Goal: Information Seeking & Learning: Learn about a topic

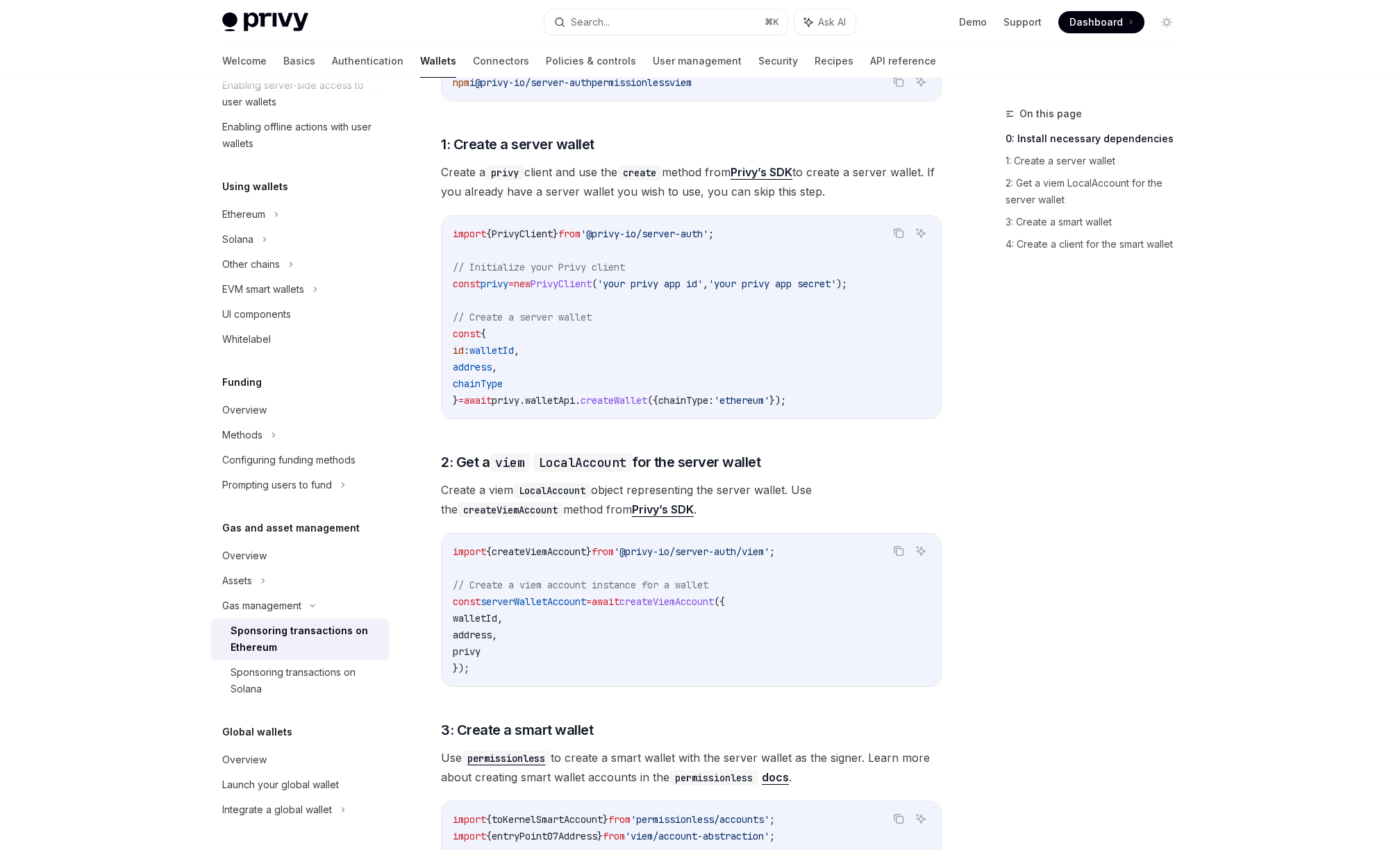
scroll to position [633, 0]
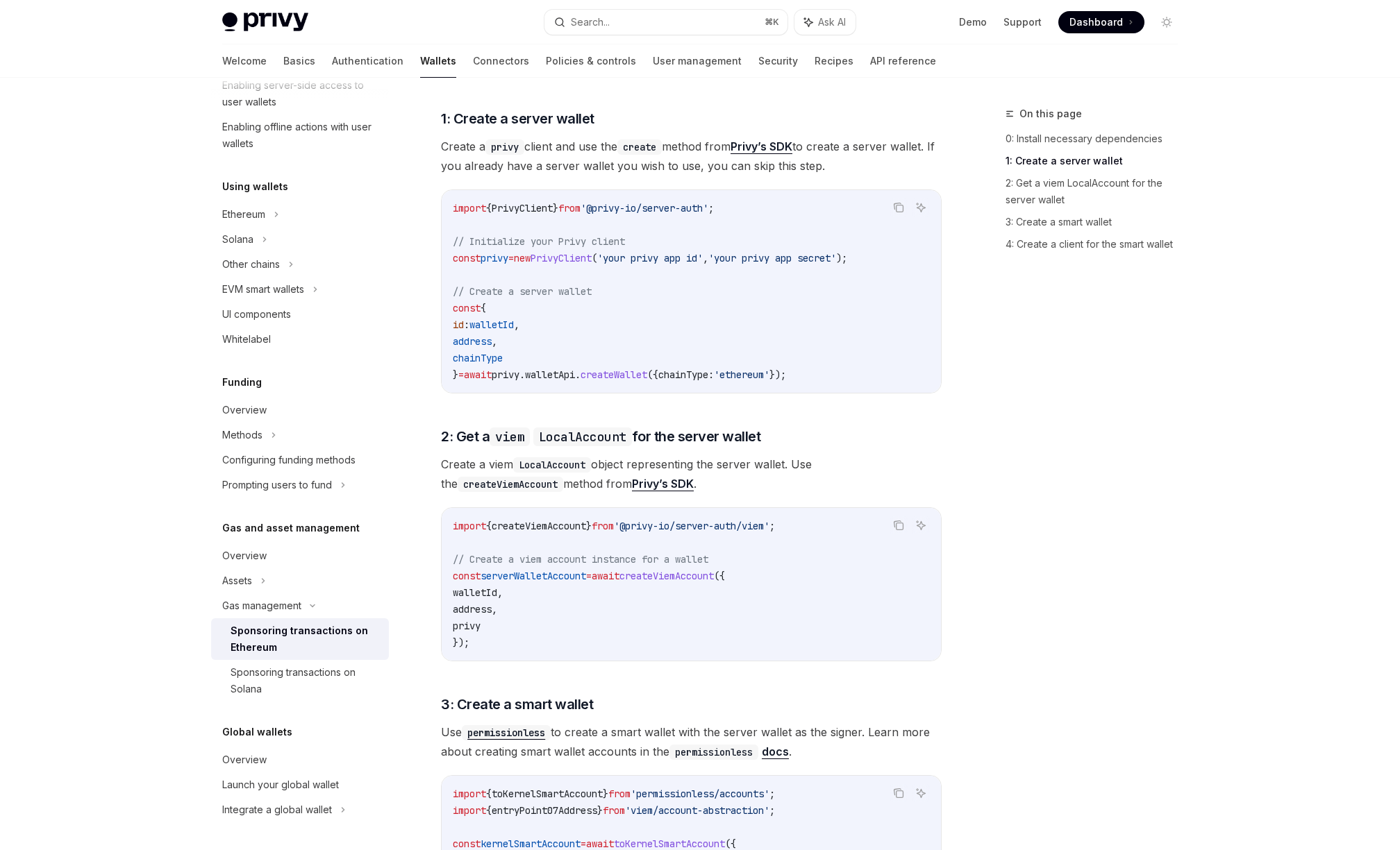
click at [272, 15] on img at bounding box center [264, 22] width 86 height 19
type textarea "*"
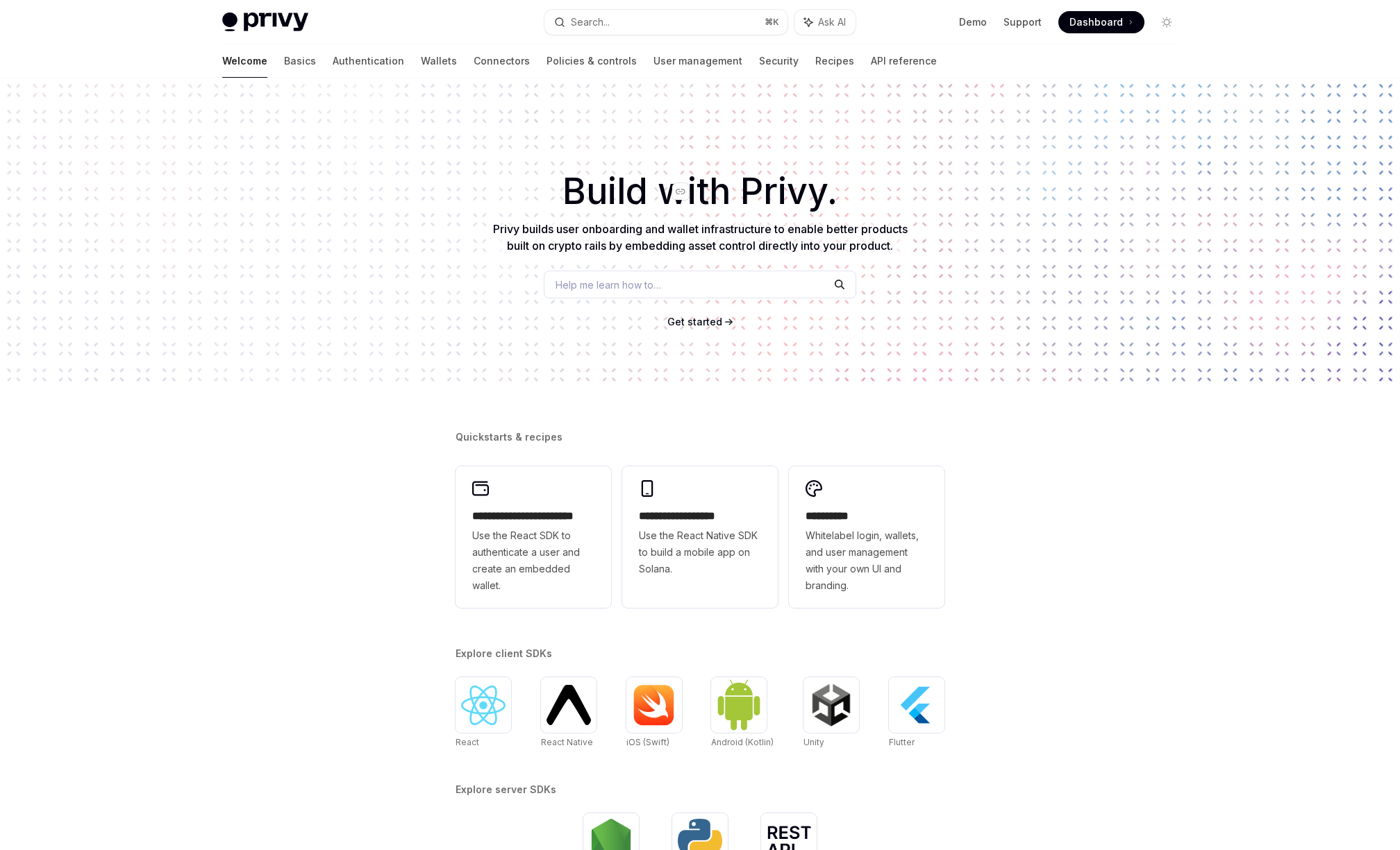
click at [715, 193] on span "Build with Privy." at bounding box center [700, 191] width 275 height 25
click at [586, 185] on span "Build with Privy." at bounding box center [700, 191] width 275 height 25
click at [592, 204] on span "Build with Privy." at bounding box center [700, 191] width 275 height 25
type textarea "*"
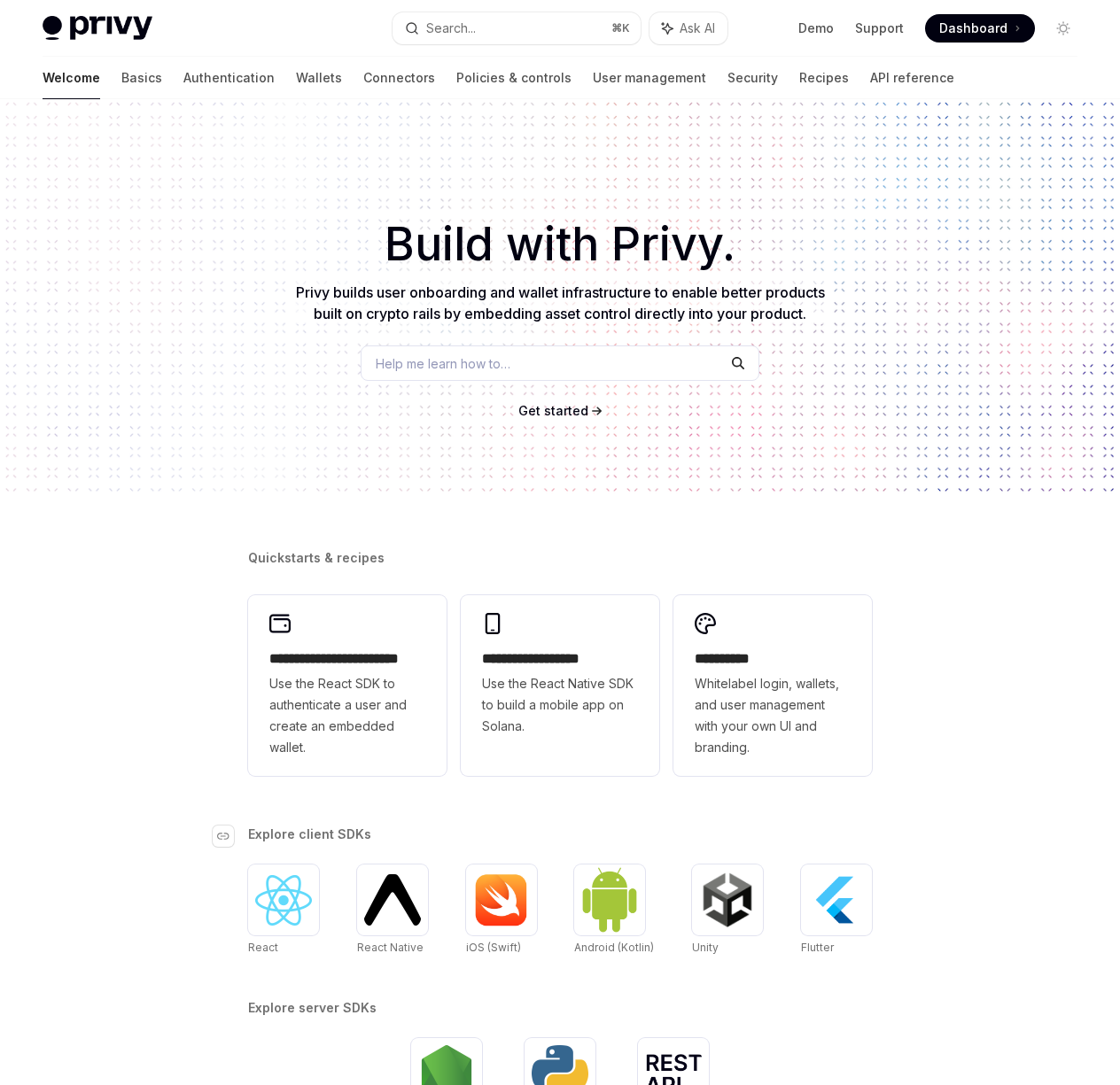
click at [331, 838] on span "Explore client SDKs" at bounding box center [309, 834] width 123 height 18
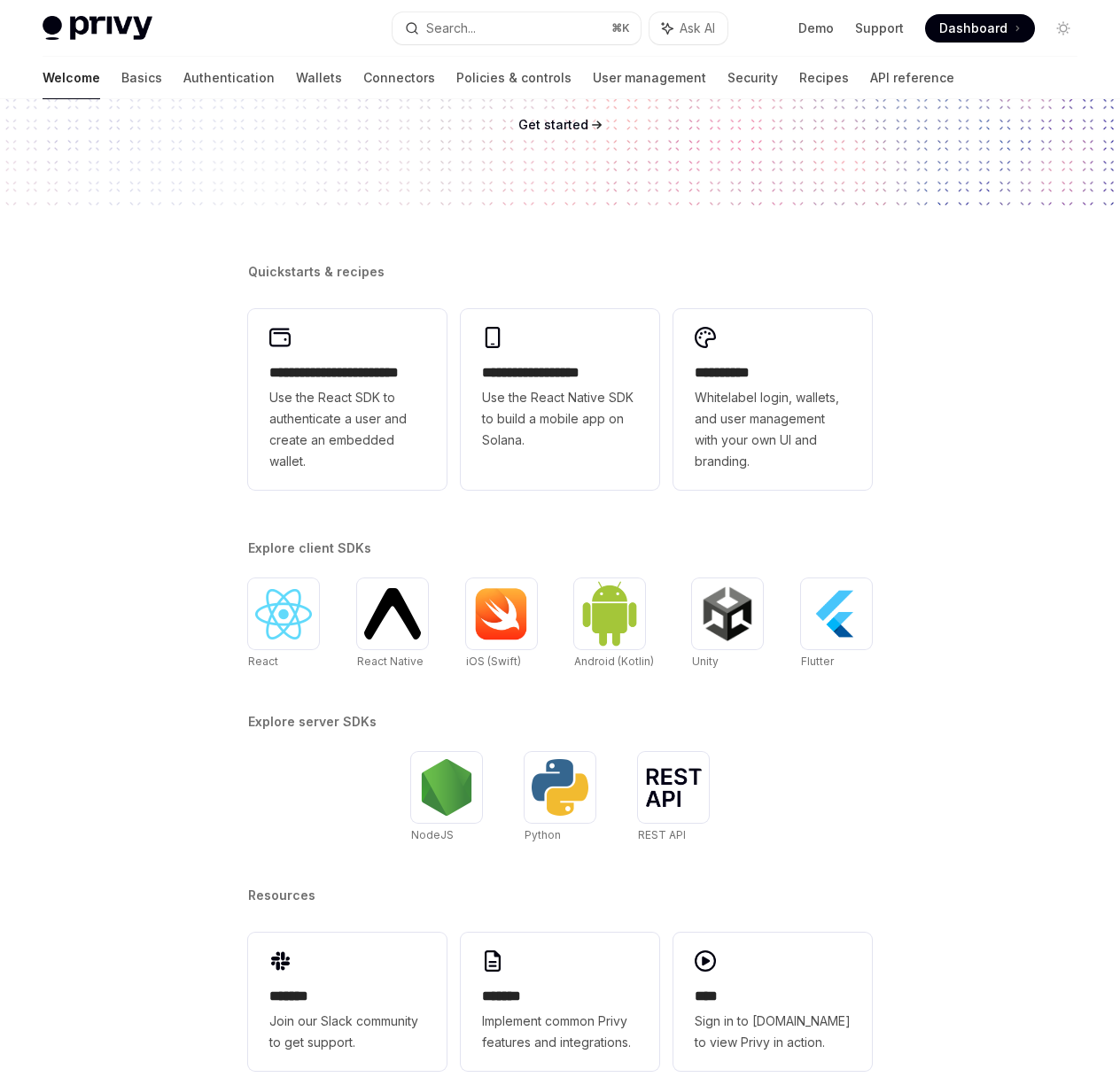
scroll to position [315, 0]
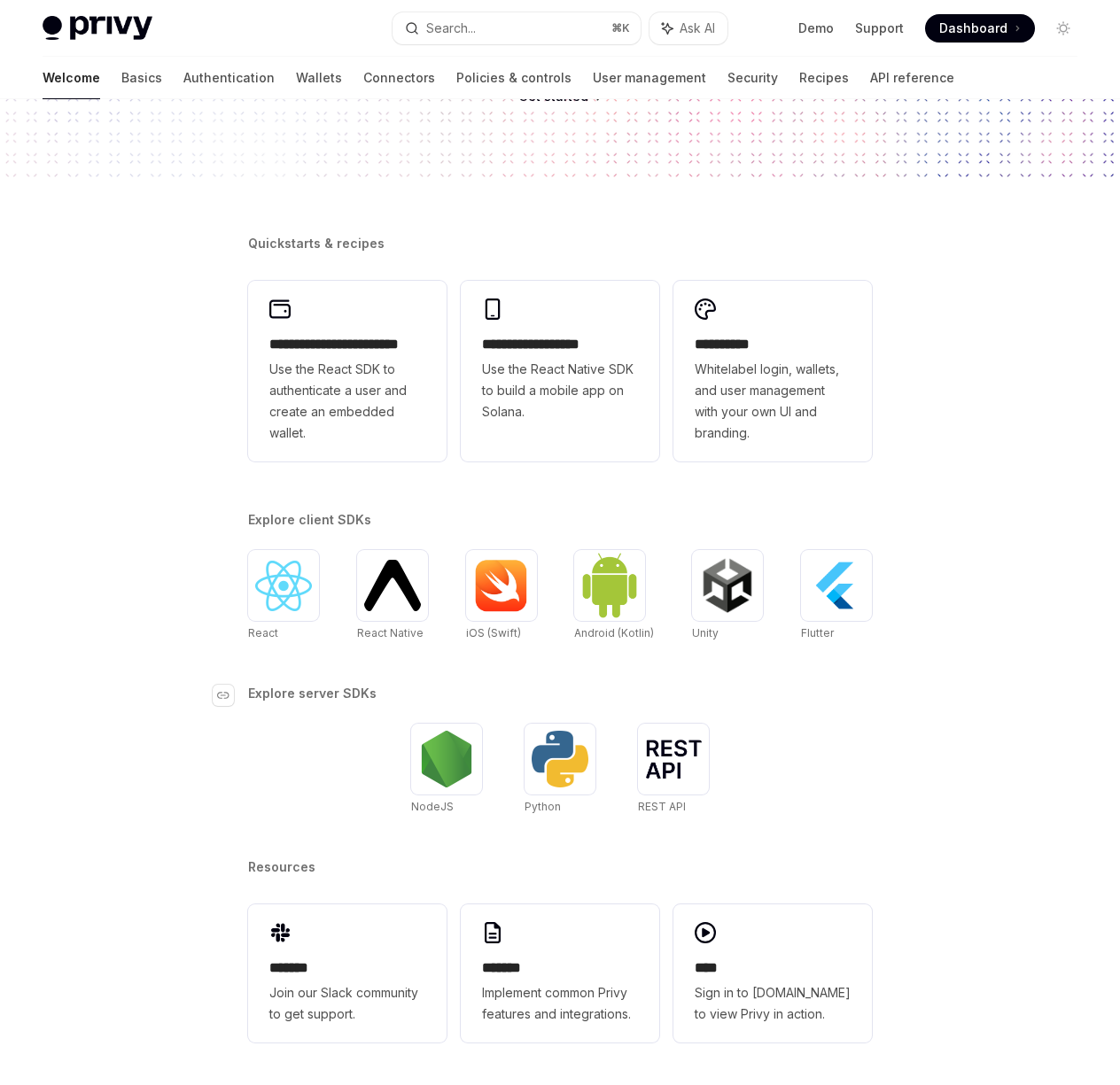
click at [295, 701] on span "Explore server SDKs" at bounding box center [312, 693] width 129 height 18
click at [316, 514] on span "Explore client SDKs" at bounding box center [309, 520] width 123 height 18
click at [277, 689] on span "Explore server SDKs" at bounding box center [312, 693] width 129 height 18
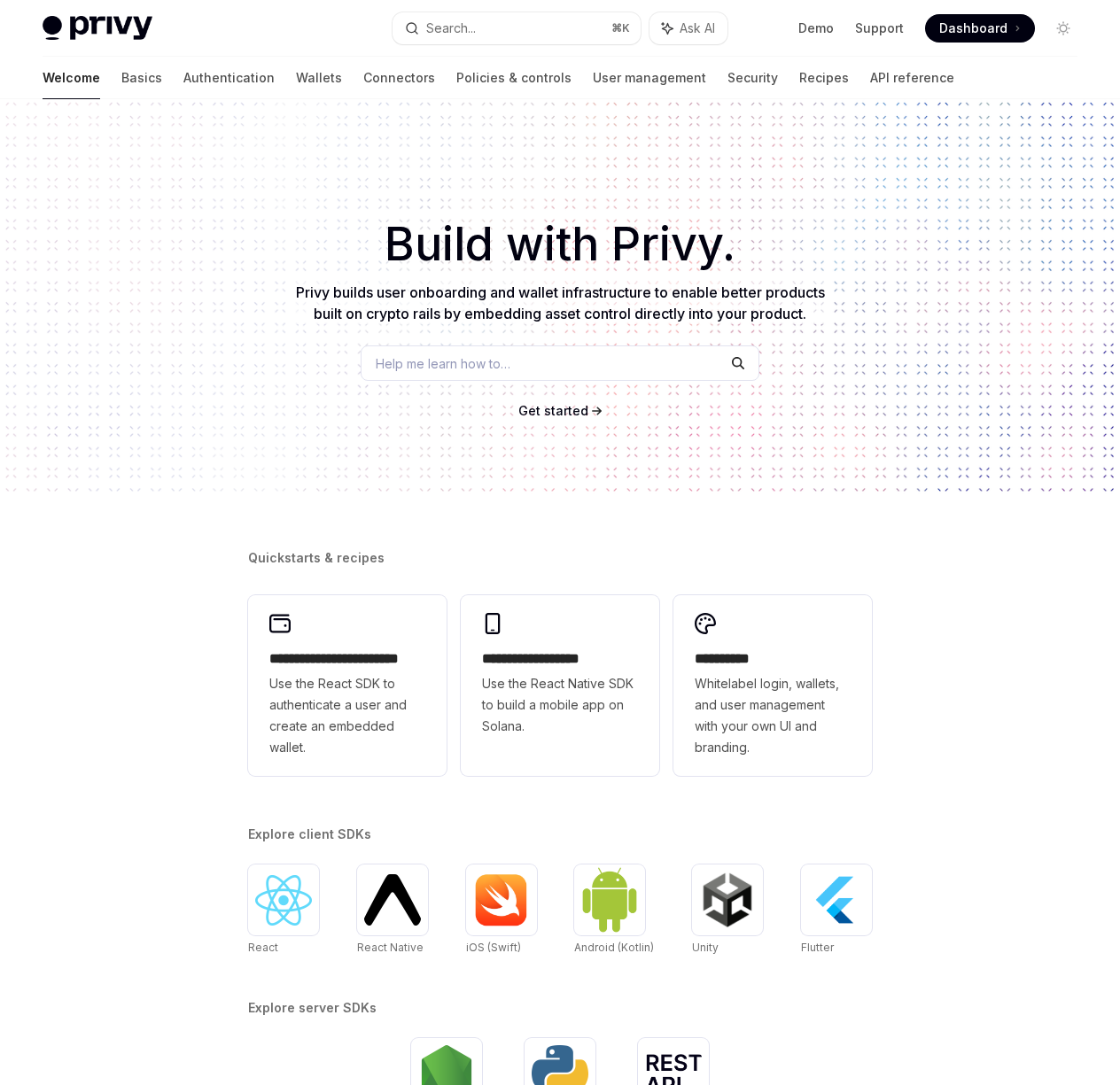
click at [809, 500] on div "**********" at bounding box center [560, 749] width 1120 height 1300
